Goal: Task Accomplishment & Management: Complete application form

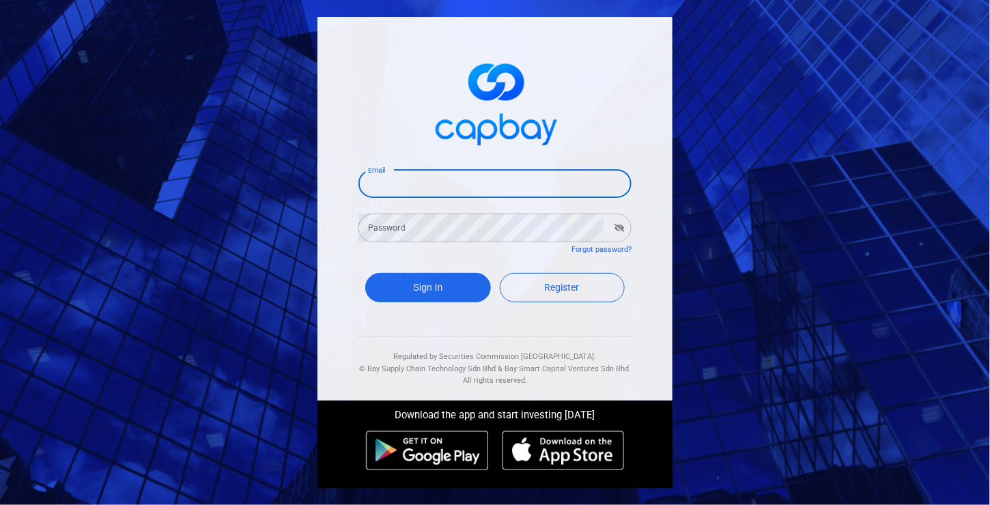
click at [531, 171] on input "Email" at bounding box center [494, 183] width 273 height 29
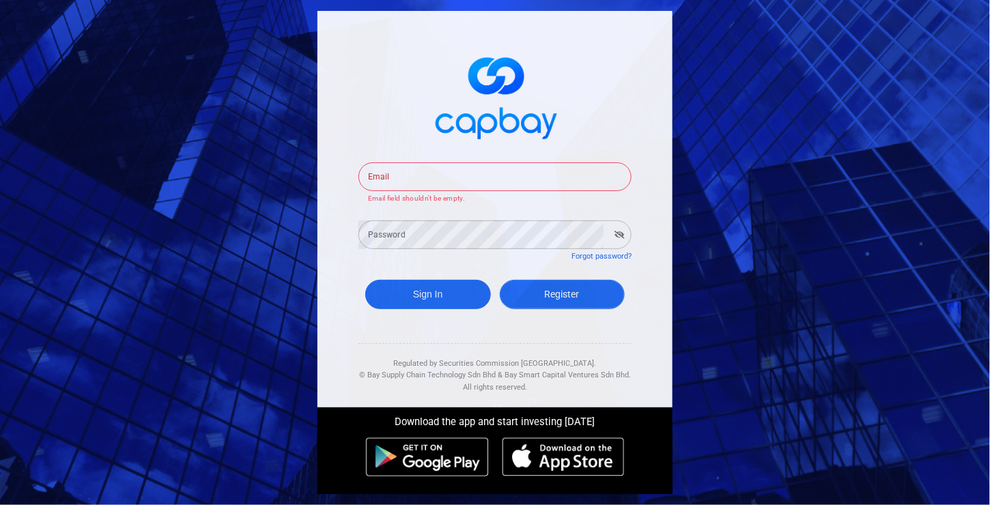
click at [563, 302] on div "Sign In Register" at bounding box center [494, 298] width 273 height 50
click at [563, 302] on link "Register" at bounding box center [563, 294] width 126 height 29
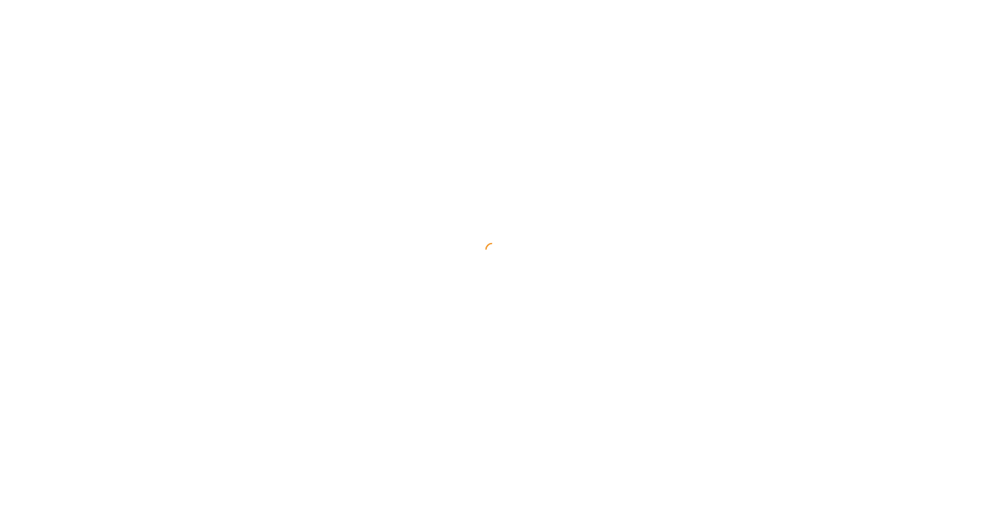
select select "MY"
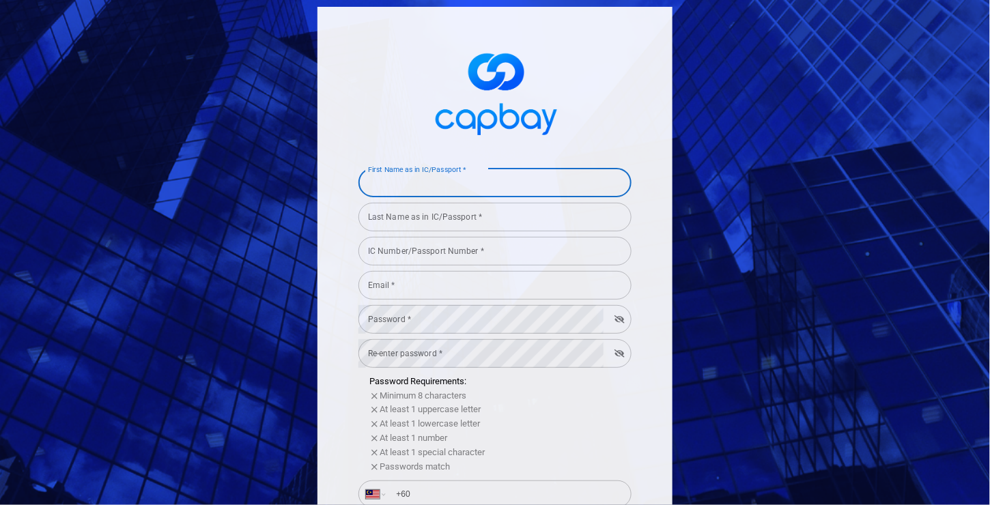
click at [384, 175] on input "First Name as in IC/Passport *" at bounding box center [494, 183] width 273 height 29
type input "L"
type input "[PERSON_NAME]"
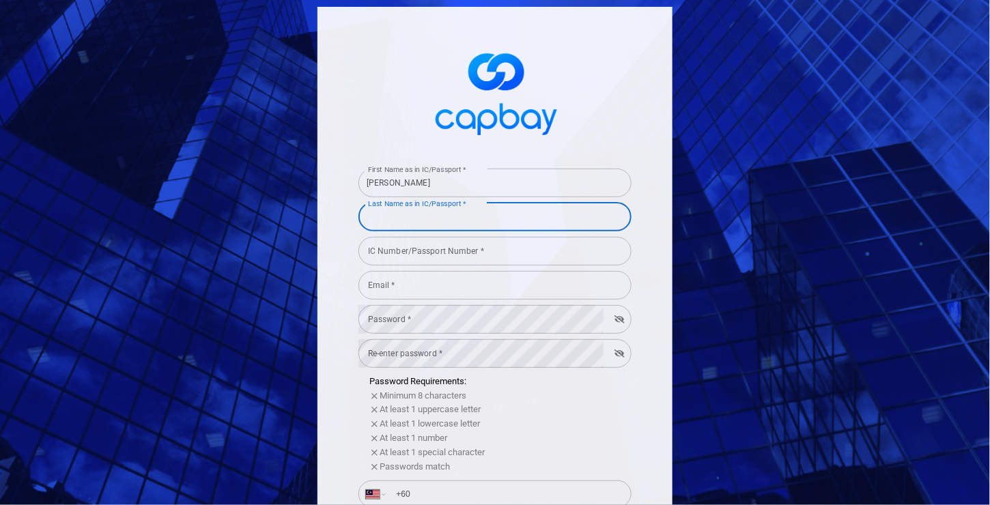
click at [397, 223] on input "Last Name as in IC/Passport *" at bounding box center [494, 217] width 273 height 29
type input "Lim"
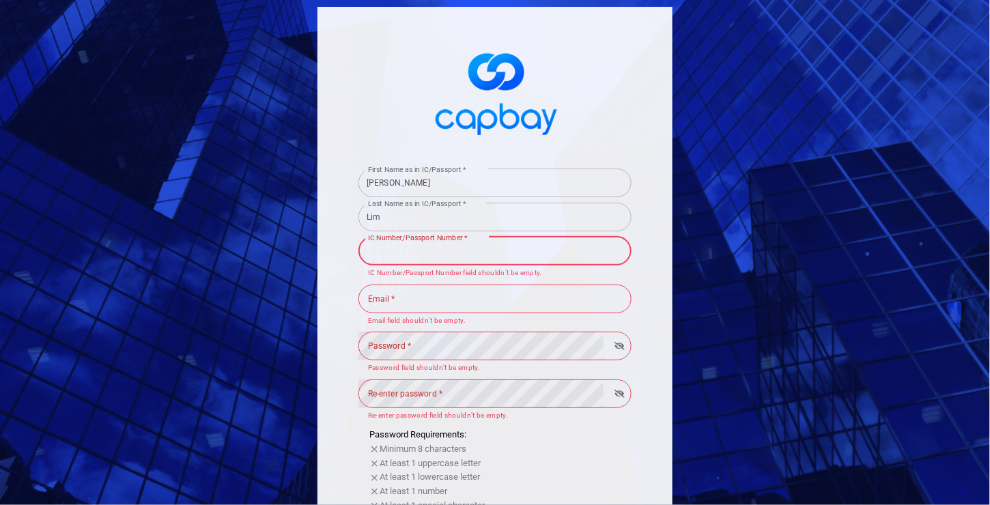
click at [421, 259] on input "IC Number/Passport Number *" at bounding box center [494, 251] width 273 height 29
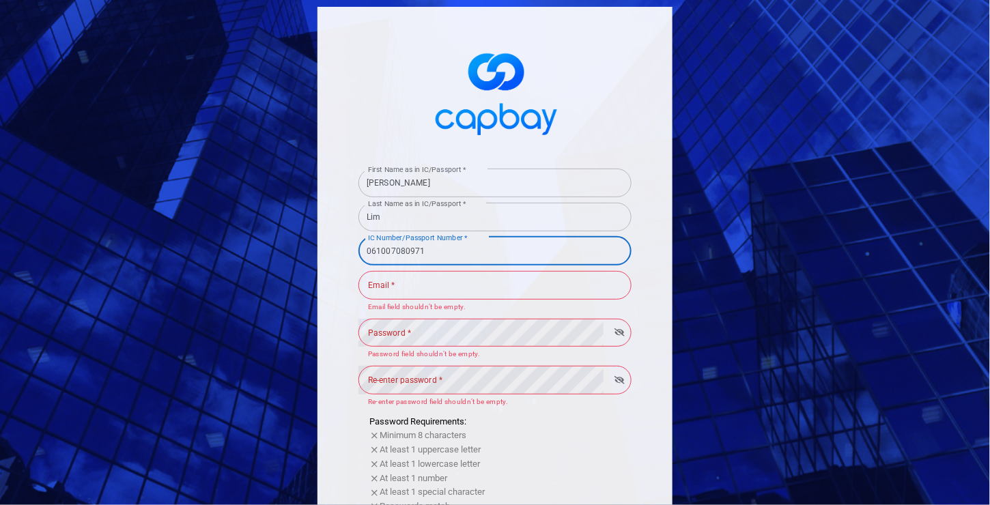
type input "061007080971"
click at [403, 285] on input "Email *" at bounding box center [494, 285] width 273 height 29
type input "[EMAIL_ADDRESS][DOMAIN_NAME]"
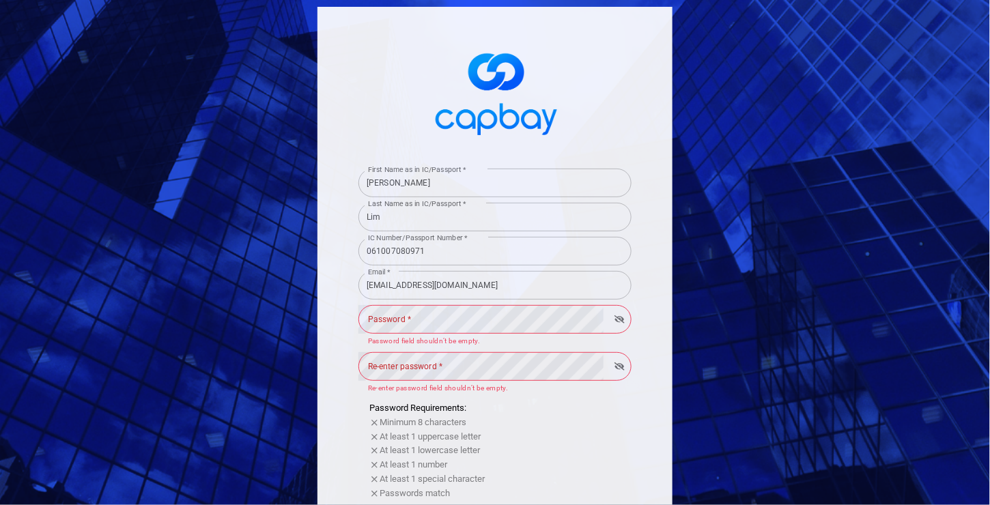
click at [433, 327] on div "Password * Password * Password field shouldn’t be empty." at bounding box center [494, 325] width 273 height 44
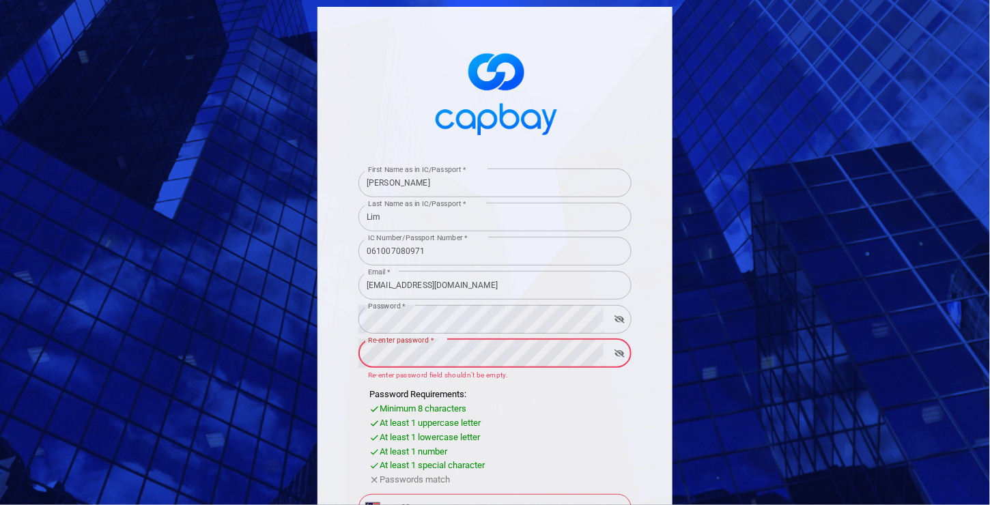
click at [427, 341] on div "Re-enter password * Re-enter password * Re-enter password field shouldn’t be em…" at bounding box center [494, 359] width 273 height 44
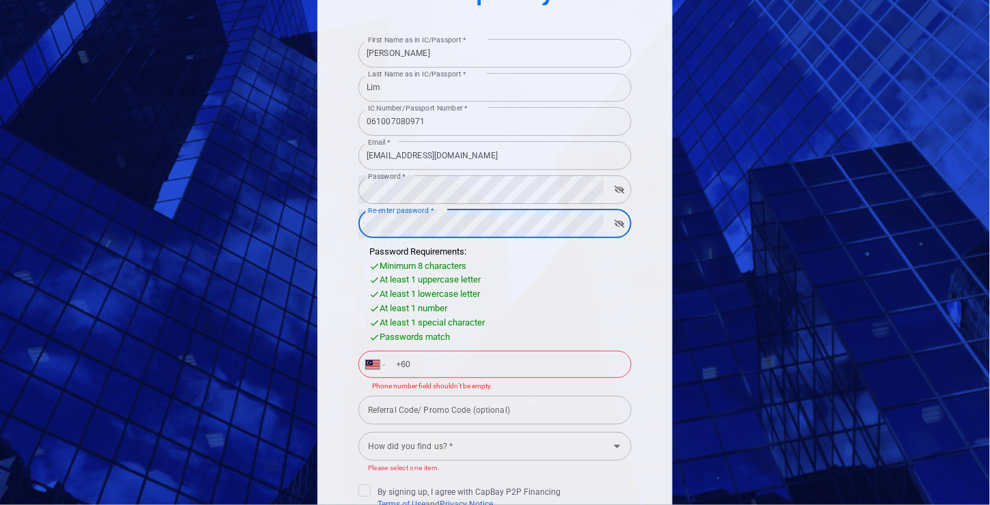
scroll to position [132, 0]
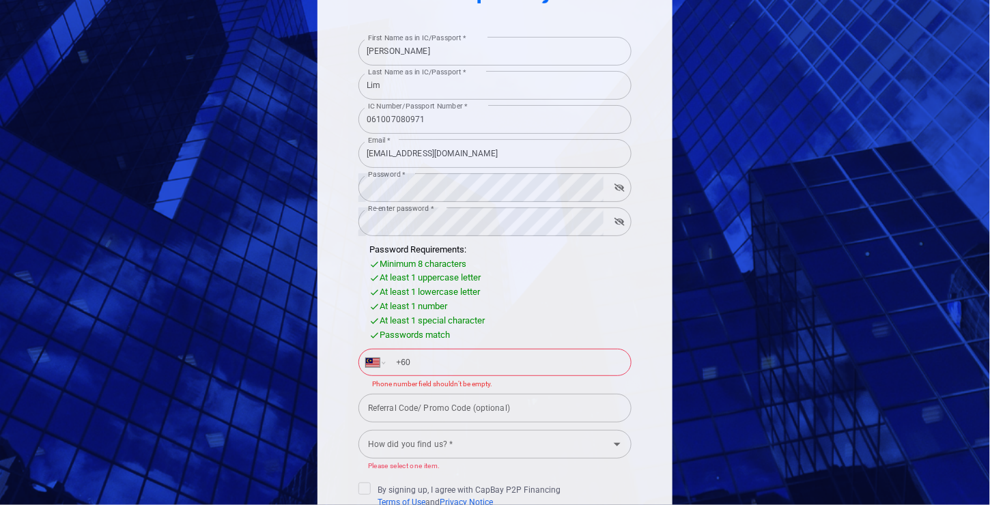
click at [427, 352] on input "+60" at bounding box center [506, 363] width 236 height 22
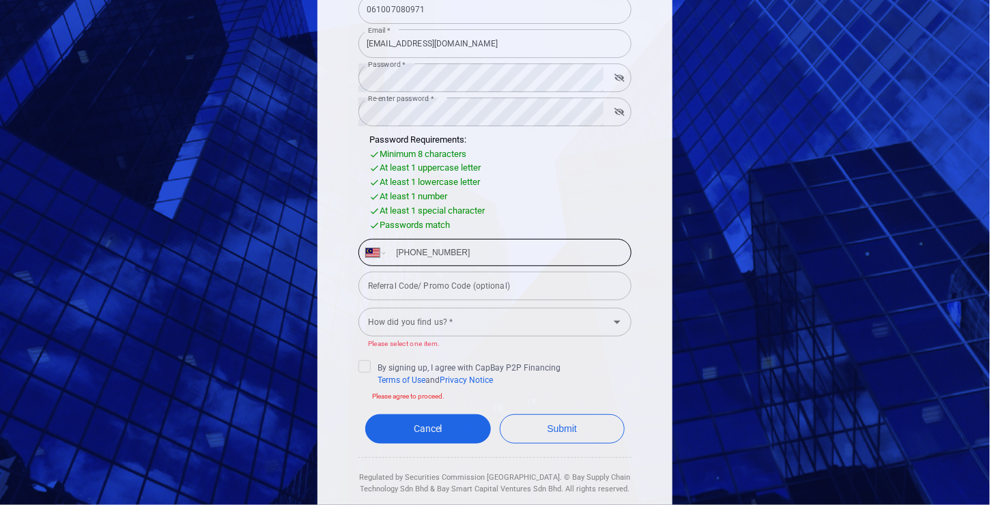
scroll to position [243, 0]
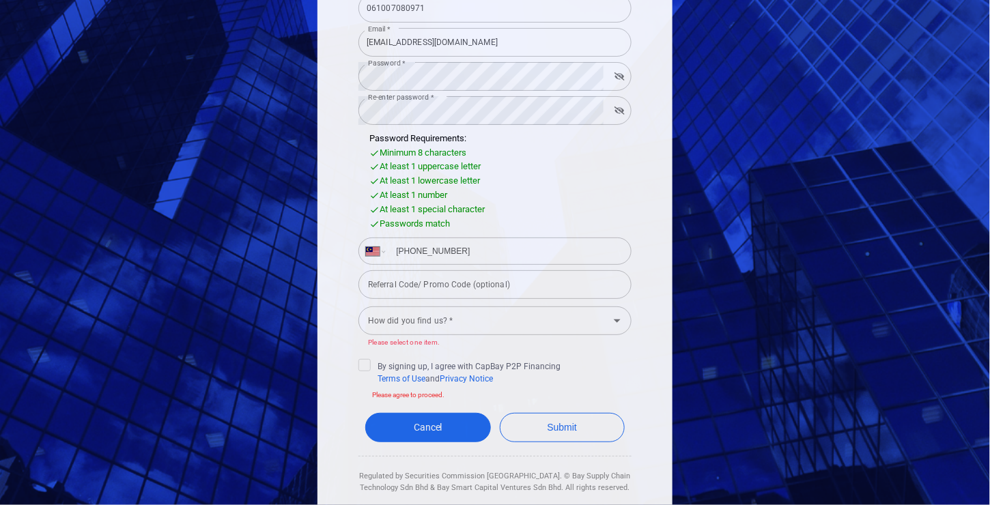
type input "[PHONE_NUMBER]"
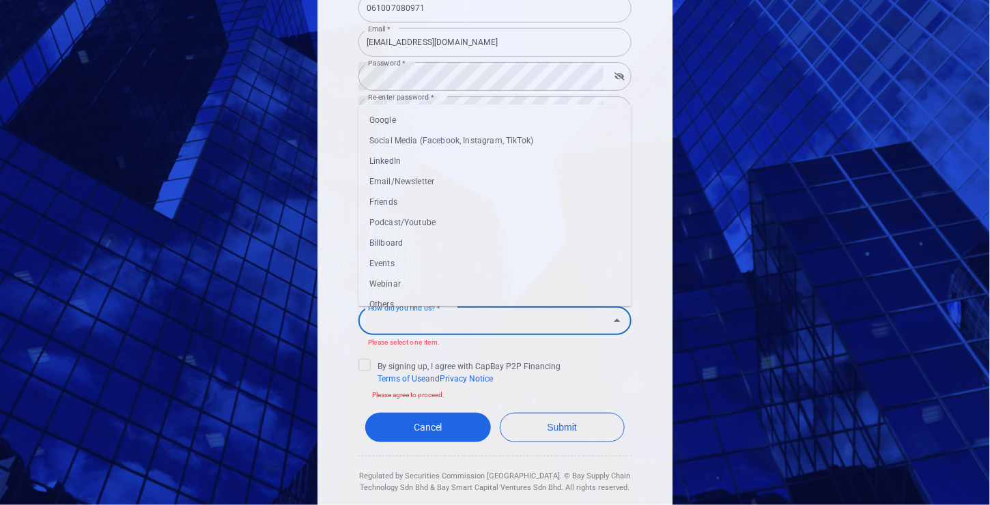
click at [406, 317] on input "How did you find us? *" at bounding box center [484, 321] width 242 height 25
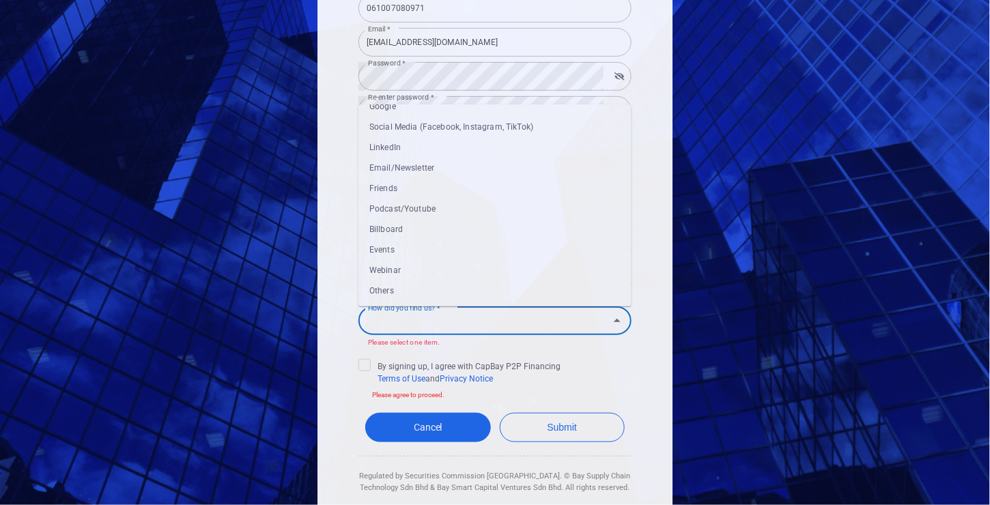
click at [409, 287] on li "Others" at bounding box center [494, 291] width 273 height 20
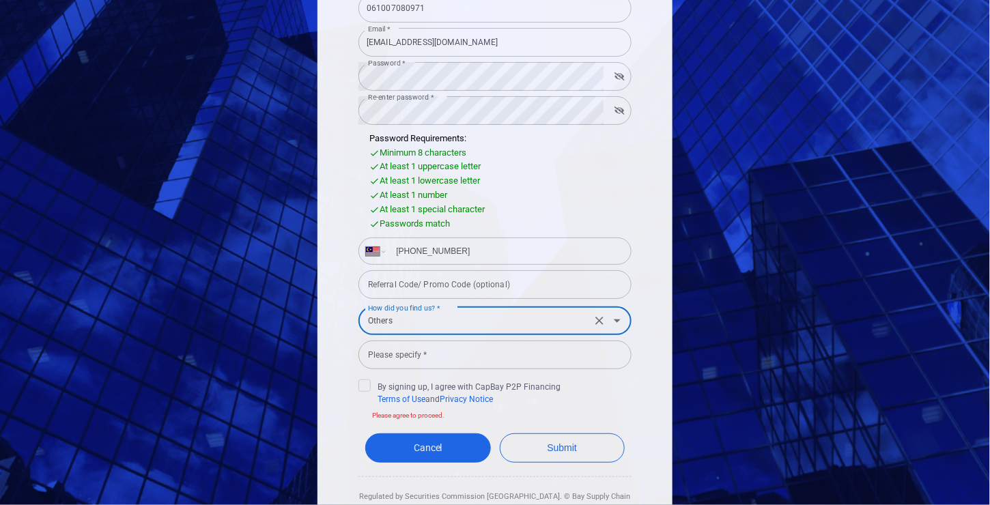
click at [409, 312] on label "How did you find us? *" at bounding box center [404, 309] width 72 height 18
click at [409, 312] on input "Others" at bounding box center [475, 321] width 225 height 25
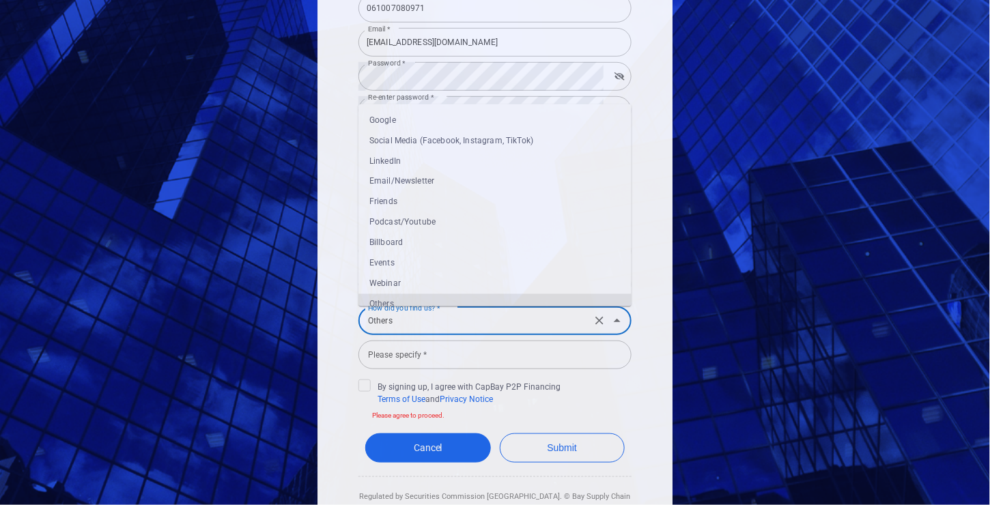
click at [409, 320] on input "Others" at bounding box center [475, 321] width 225 height 25
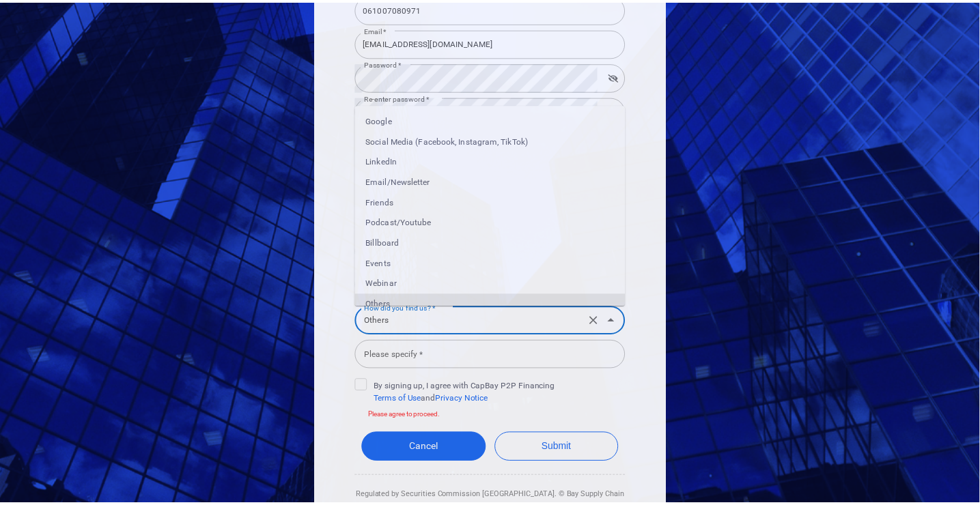
scroll to position [8, 0]
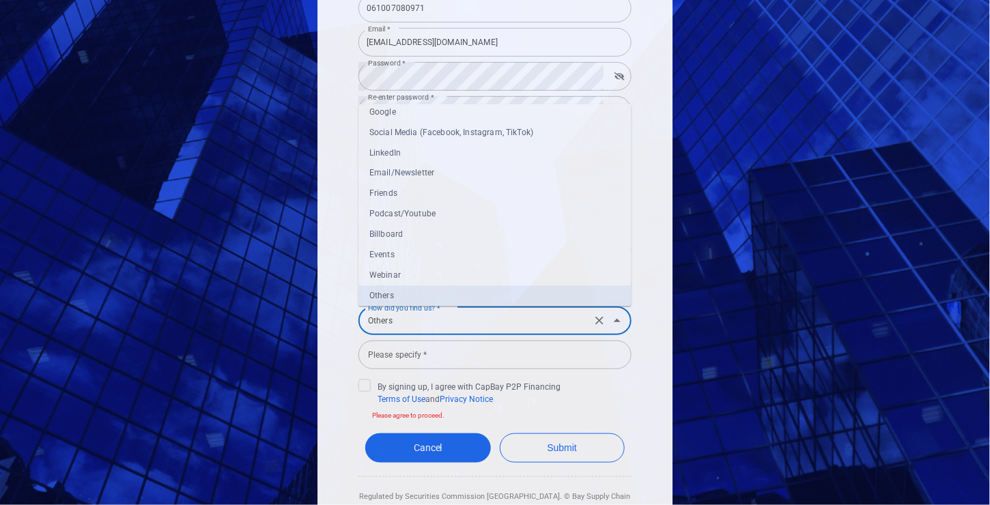
click at [417, 211] on li "Podcast/Youtube" at bounding box center [494, 214] width 273 height 20
type input "Podcast/Youtube"
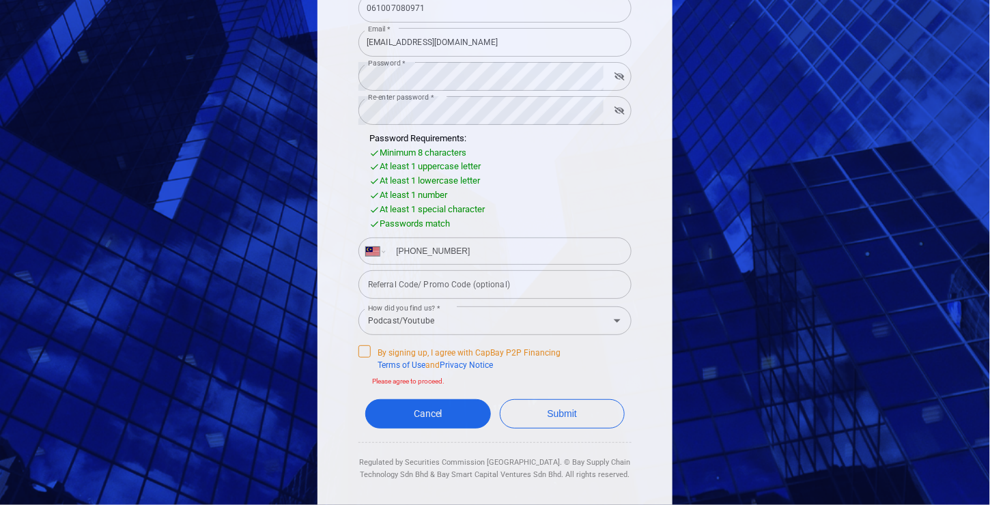
click at [365, 356] on span "By signing up, I agree with CapBay P2P Financing Terms of Use and Privacy Notice" at bounding box center [459, 358] width 202 height 26
click at [0, 0] on input "By signing up, I agree with CapBay P2P Financing Terms of Use and Privacy Notice" at bounding box center [0, 0] width 0 height 0
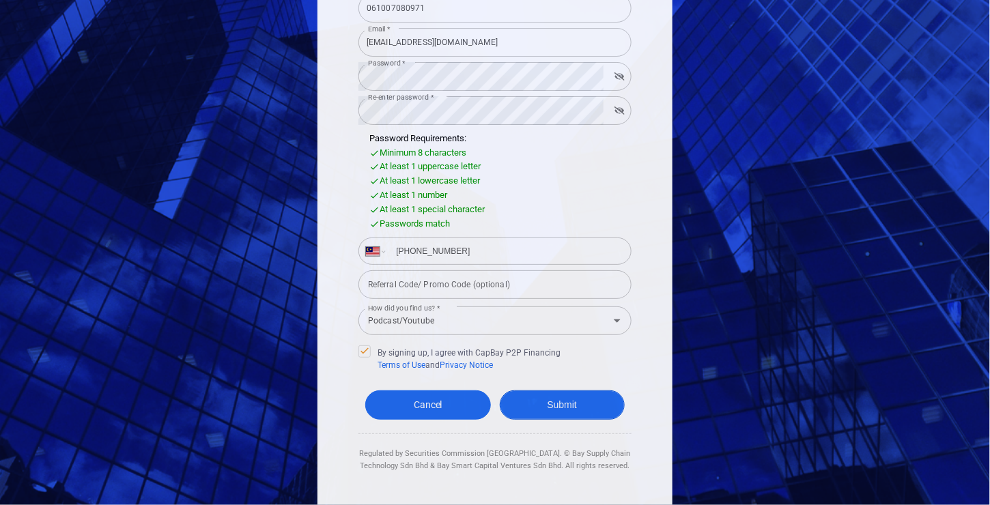
click at [533, 410] on button "Submit" at bounding box center [563, 405] width 126 height 29
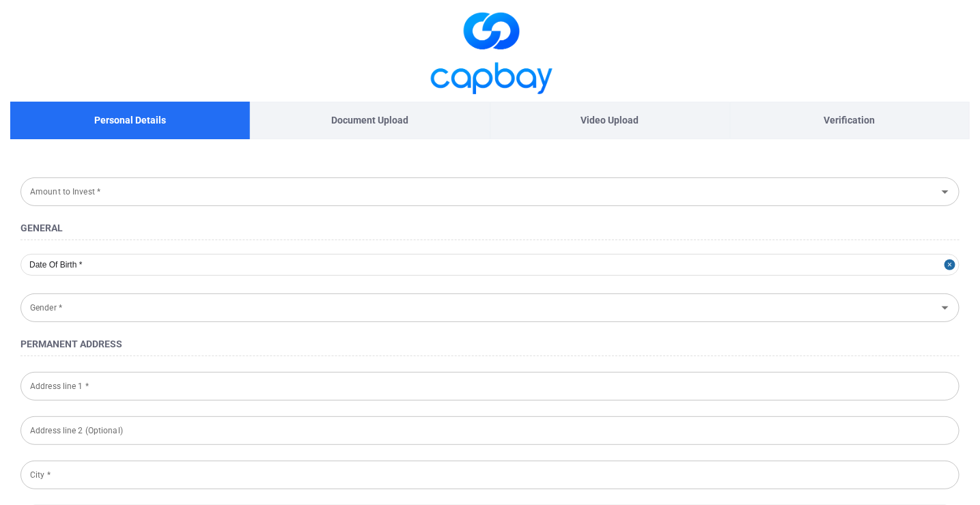
type input "[DATE]"
type input "[DEMOGRAPHIC_DATA]"
type input "061007-08-0971"
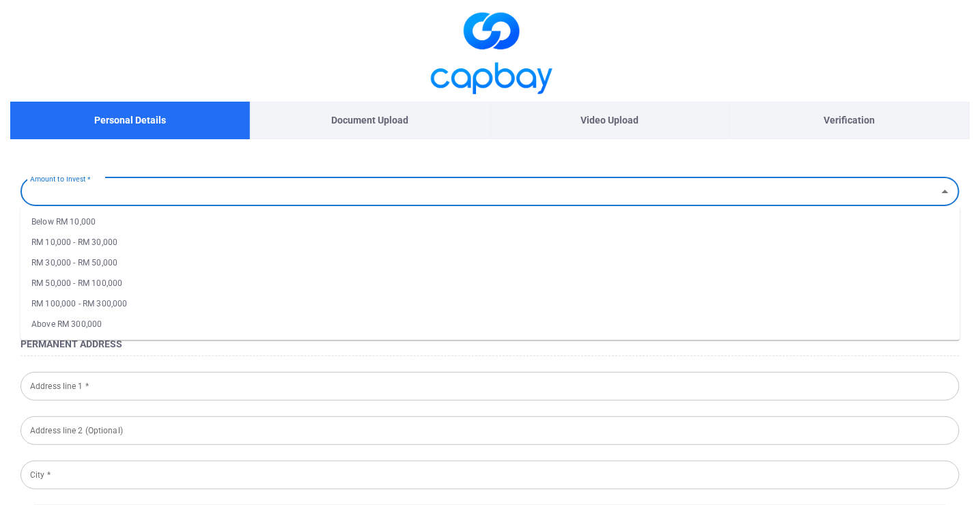
click at [65, 182] on div "Amount to Invest * Amount to Invest *" at bounding box center [489, 190] width 939 height 31
click at [66, 218] on li "Below RM 10,000" at bounding box center [489, 222] width 939 height 20
type input "Below RM 10,000"
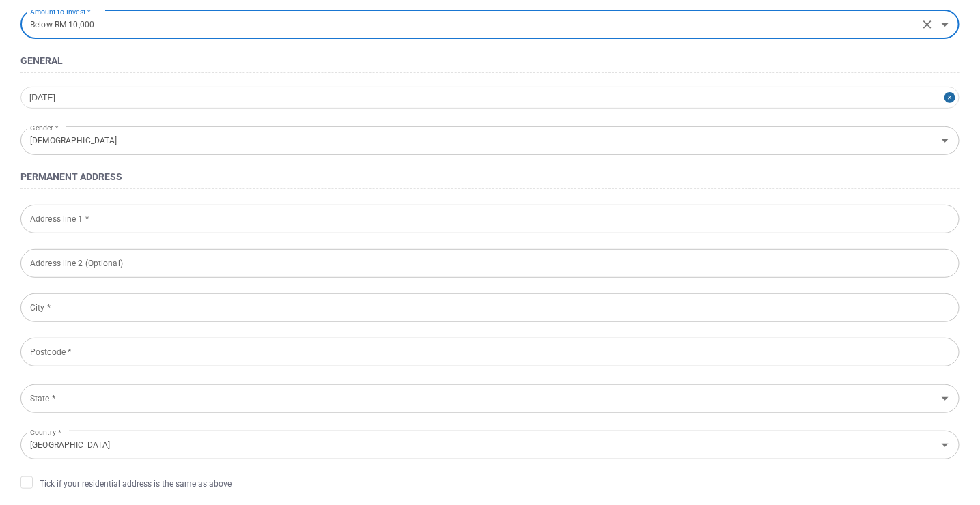
scroll to position [168, 0]
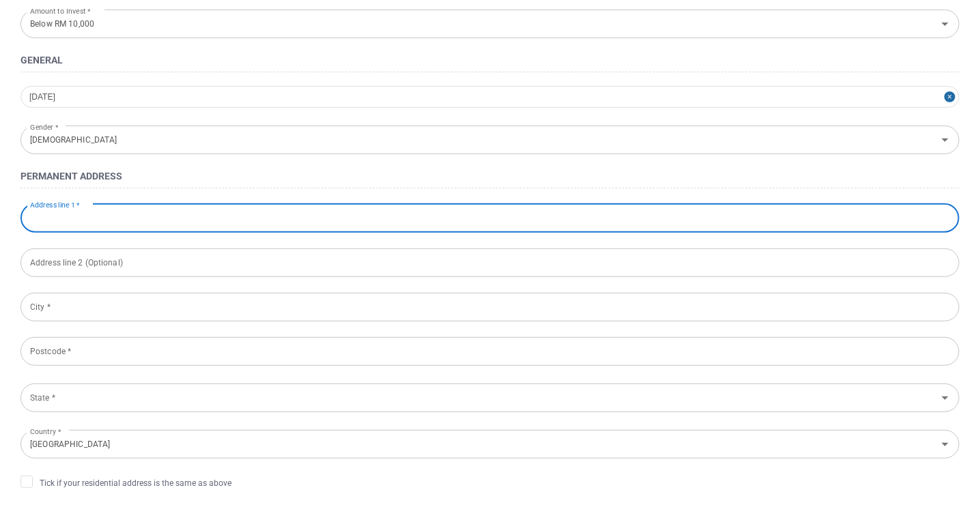
click at [122, 209] on input "Address line 1 *" at bounding box center [489, 218] width 939 height 29
type input "Jalan Chew [PERSON_NAME]"
type input "Pasir Pinji, [GEOGRAPHIC_DATA]"
type input "Ipoh"
type input "31650"
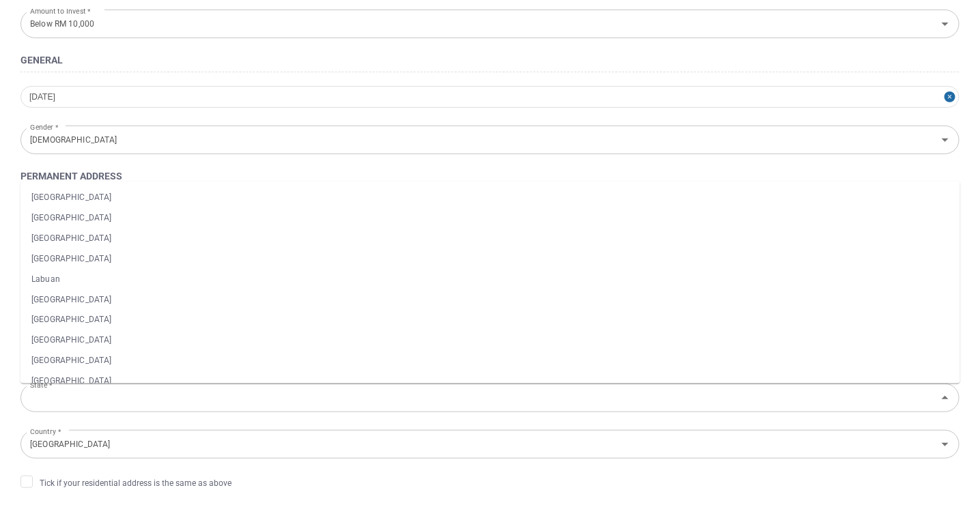
click at [68, 363] on li "[GEOGRAPHIC_DATA]" at bounding box center [489, 361] width 939 height 20
type input "[GEOGRAPHIC_DATA]"
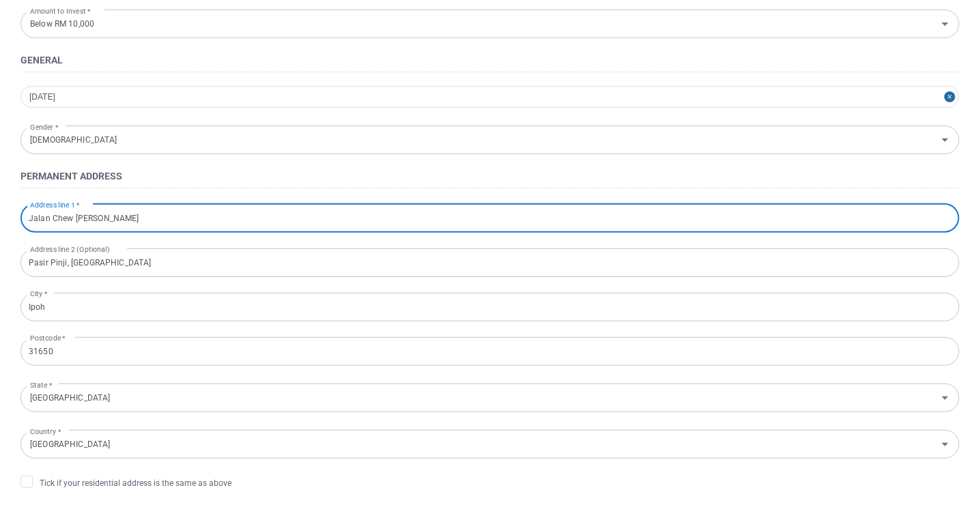
click at [111, 223] on input "Jalan Chew [PERSON_NAME]" at bounding box center [489, 218] width 939 height 29
click at [149, 218] on input "6," at bounding box center [489, 218] width 939 height 29
type input "[STREET_ADDRESS][PERSON_NAME]"
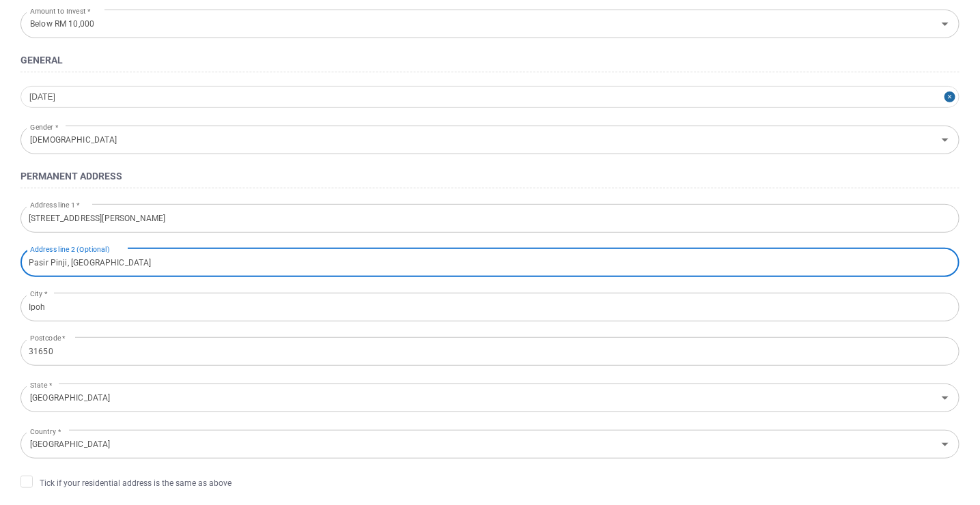
click at [102, 266] on input "Pasir Pinji, [GEOGRAPHIC_DATA]" at bounding box center [489, 263] width 939 height 29
type input "P"
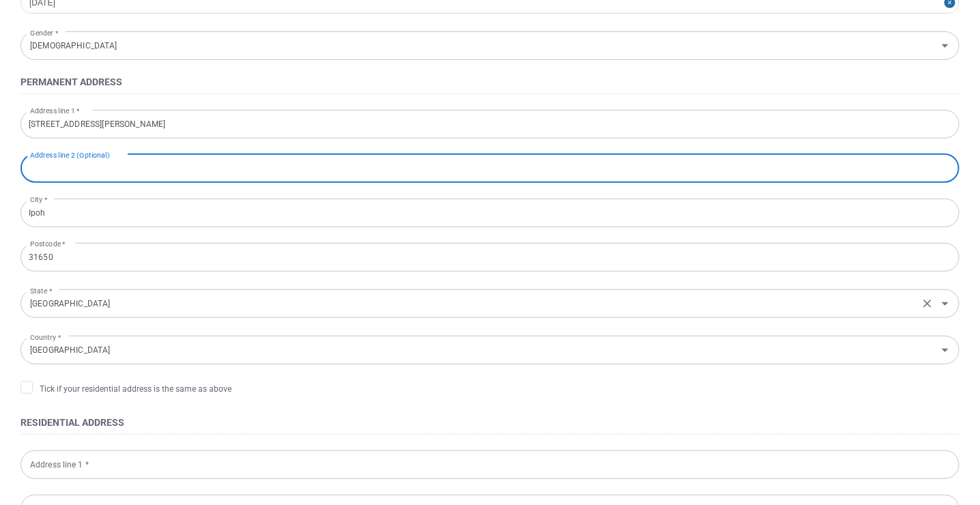
scroll to position [304, 0]
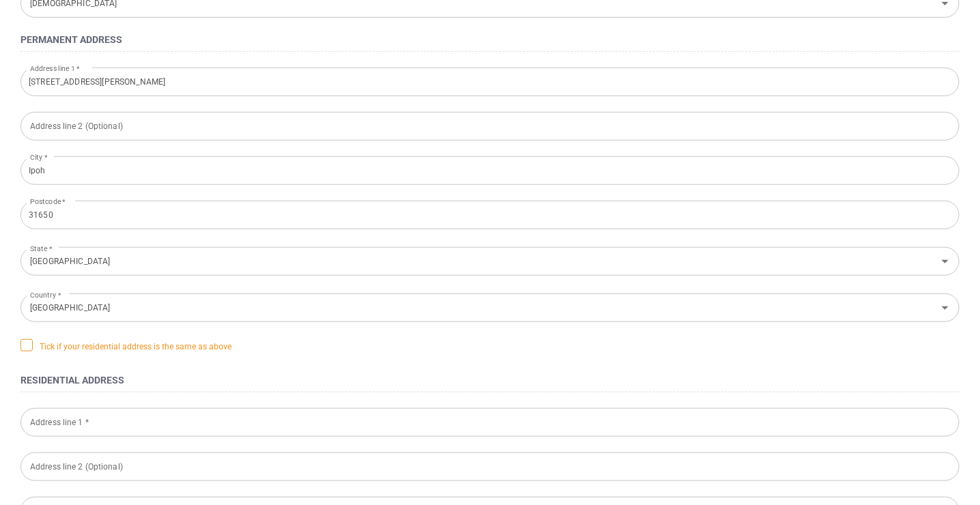
click at [91, 350] on span "Tick if your residential address is the same as above" at bounding box center [125, 346] width 211 height 14
click at [0, 0] on input "Tick if your residential address is the same as above" at bounding box center [0, 0] width 0 height 0
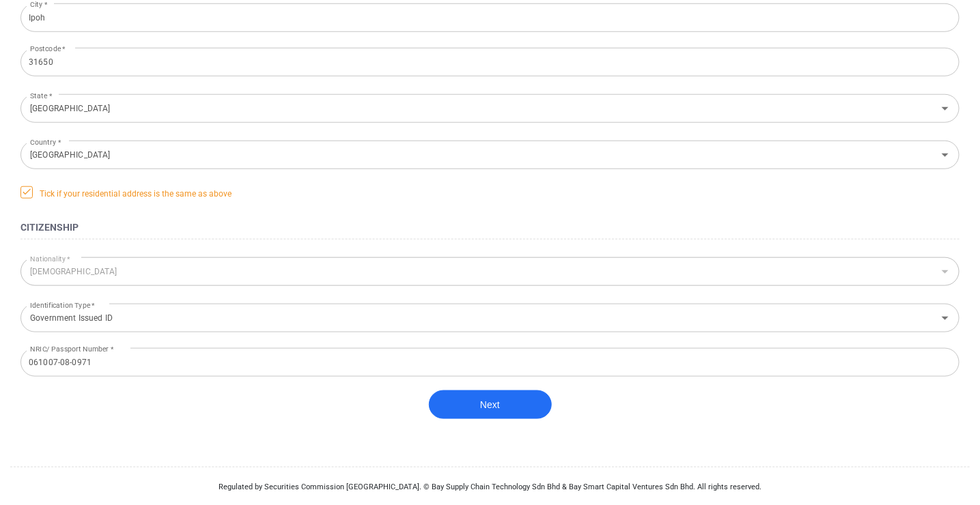
click at [65, 193] on span "Tick if your residential address is the same as above" at bounding box center [125, 193] width 211 height 14
click at [0, 0] on input "Tick if your residential address is the same as above" at bounding box center [0, 0] width 0 height 0
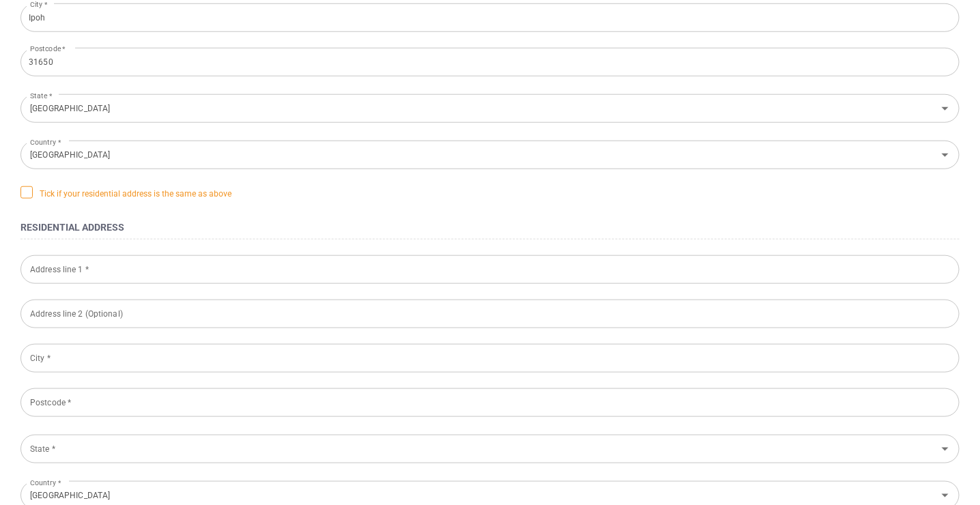
click at [65, 193] on span "Tick if your residential address is the same as above" at bounding box center [125, 193] width 211 height 14
click at [0, 0] on input "Tick if your residential address is the same as above" at bounding box center [0, 0] width 0 height 0
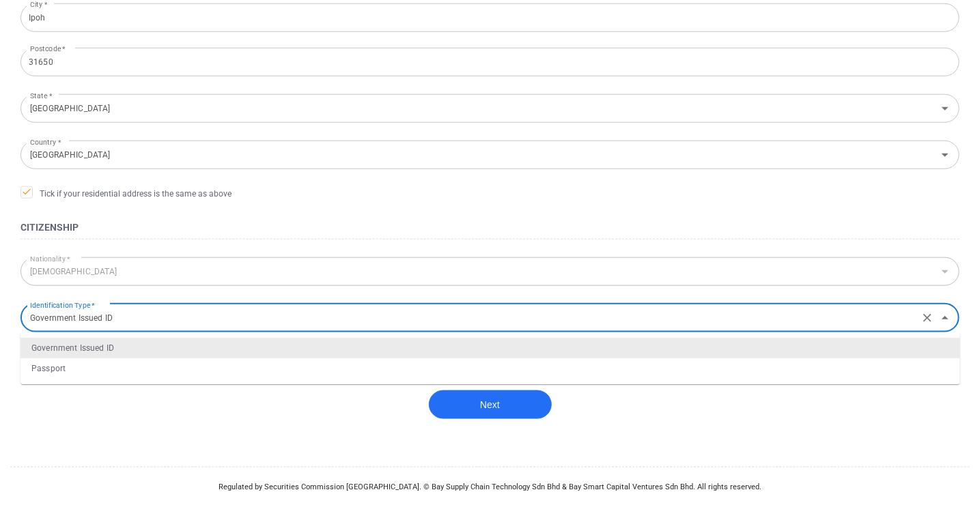
click at [119, 322] on input "Government Issued ID" at bounding box center [470, 317] width 890 height 25
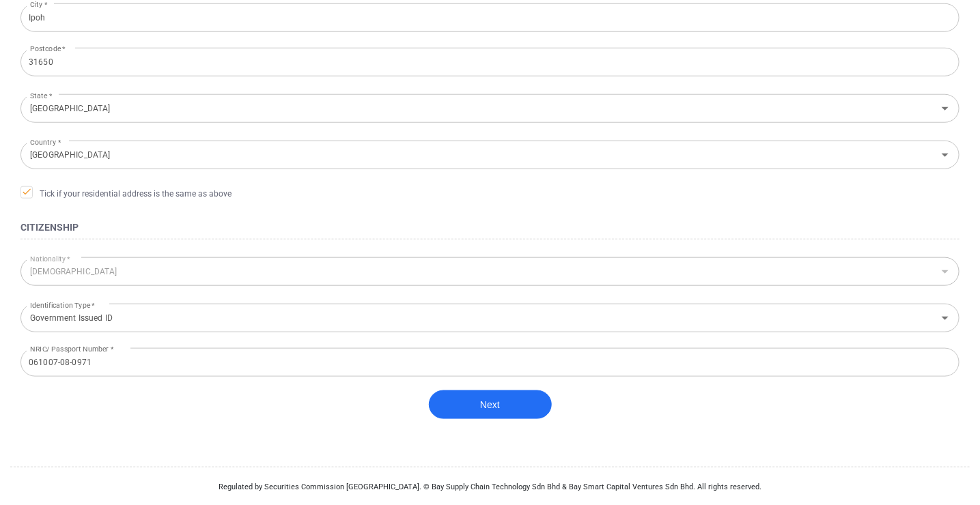
click at [117, 438] on div "Next" at bounding box center [489, 415] width 939 height 49
click at [477, 392] on button "Next" at bounding box center [490, 405] width 123 height 29
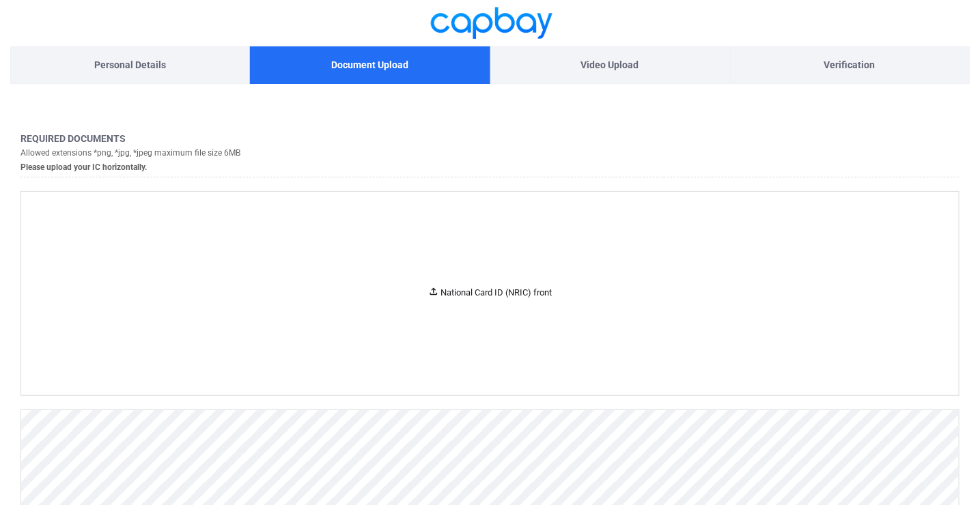
scroll to position [287, 0]
